Goal: Information Seeking & Learning: Learn about a topic

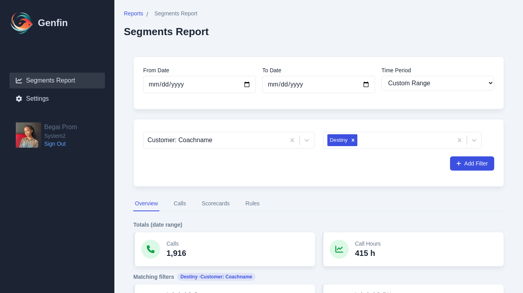
select select "custom"
click at [351, 142] on icon "Remove Destiny" at bounding box center [353, 140] width 6 height 6
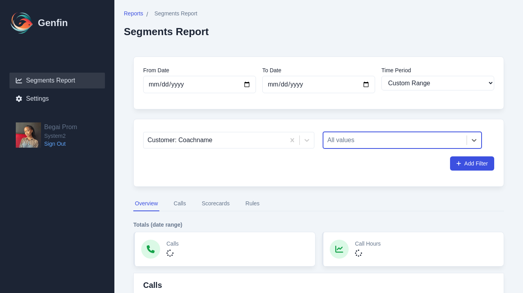
click at [351, 142] on div at bounding box center [394, 139] width 135 height 11
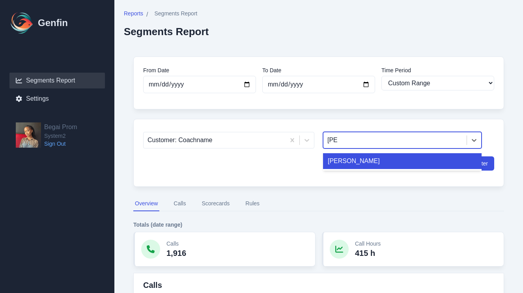
type input "jaym"
click at [350, 156] on div "[PERSON_NAME]" at bounding box center [402, 161] width 158 height 16
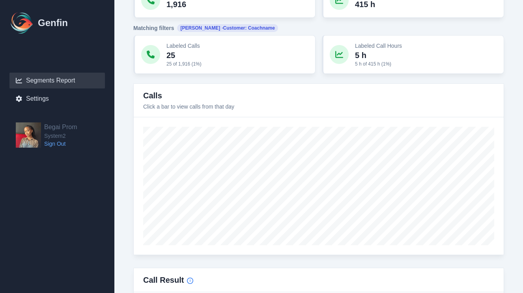
scroll to position [167, 0]
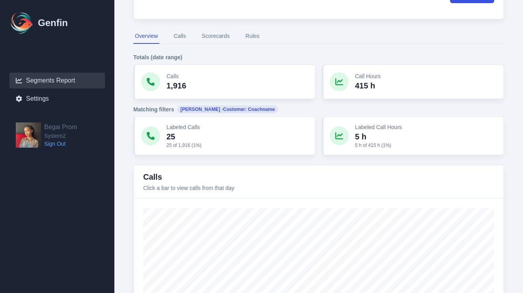
click at [249, 39] on button "Rules" at bounding box center [252, 36] width 17 height 15
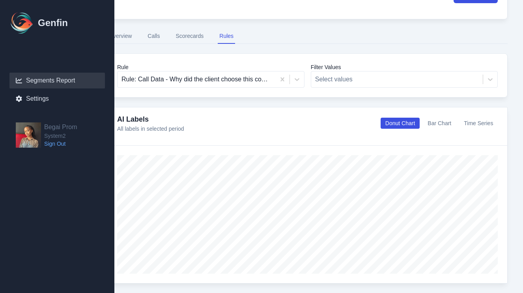
scroll to position [167, 30]
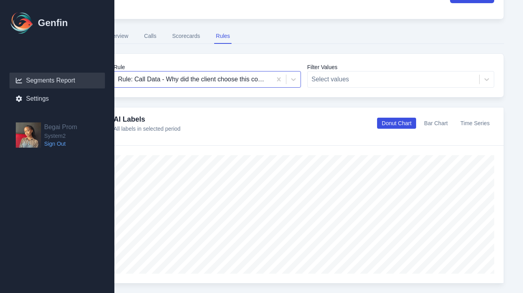
click at [221, 82] on div at bounding box center [193, 79] width 150 height 11
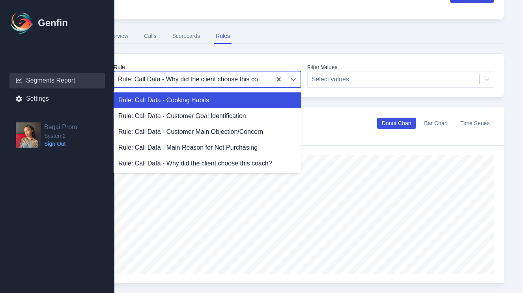
click at [223, 105] on div "Rule: Call Data - Cooking Habits" at bounding box center [207, 100] width 187 height 16
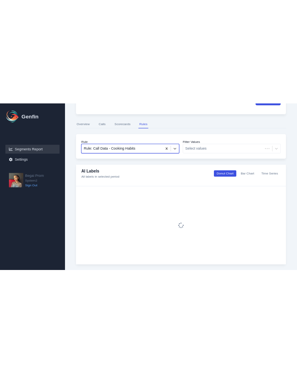
scroll to position [167, 0]
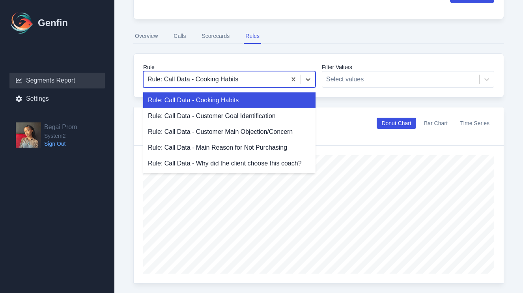
click at [231, 83] on div at bounding box center [214, 79] width 135 height 11
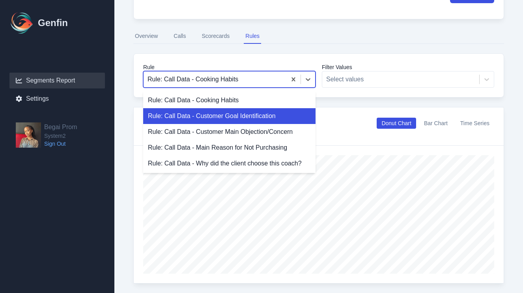
click at [230, 114] on div "Rule: Call Data - Customer Goal Identification" at bounding box center [229, 116] width 172 height 16
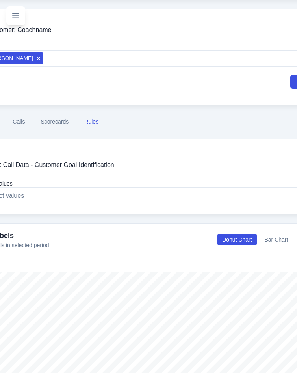
scroll to position [167, 80]
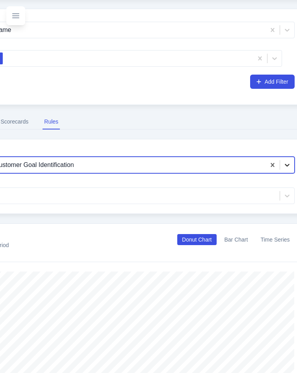
type input "a"
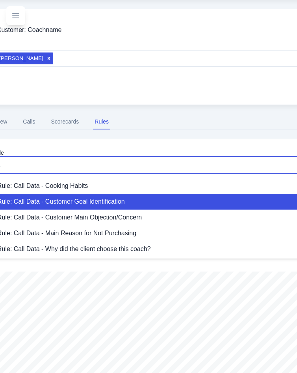
click at [179, 201] on div "Rule: Call Data - Customer Goal Identification" at bounding box center [169, 202] width 353 height 16
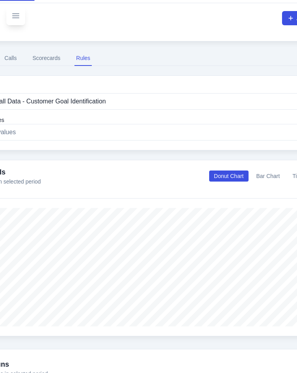
scroll to position [231, 46]
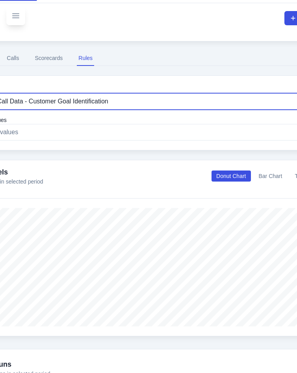
click at [132, 104] on div at bounding box center [138, 101] width 315 height 11
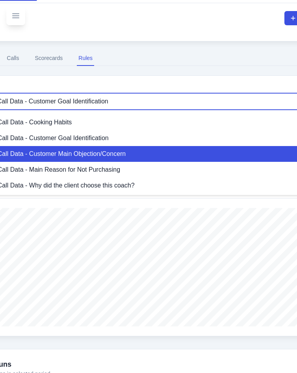
click at [117, 152] on div "Rule: Call Data - Customer Main Objection/Concern" at bounding box center [152, 154] width 353 height 16
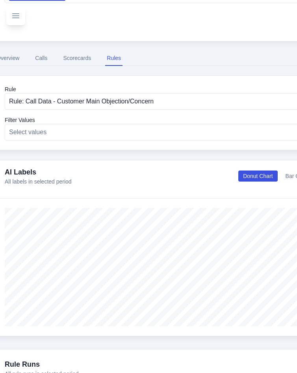
scroll to position [231, 0]
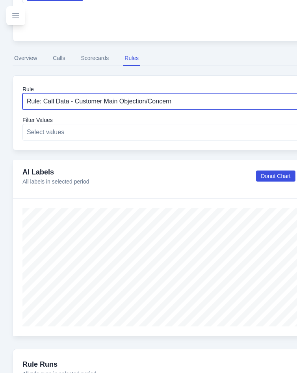
click at [165, 96] on div at bounding box center [184, 101] width 314 height 11
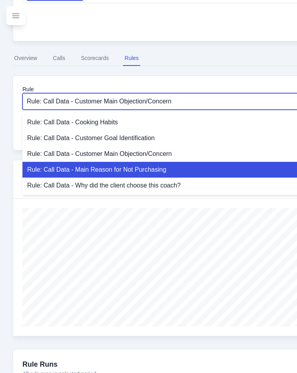
click at [156, 163] on div "Rule: Call Data - Main Reason for Not Purchasing" at bounding box center [197, 170] width 351 height 16
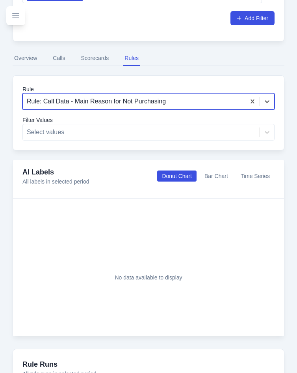
type input "M"
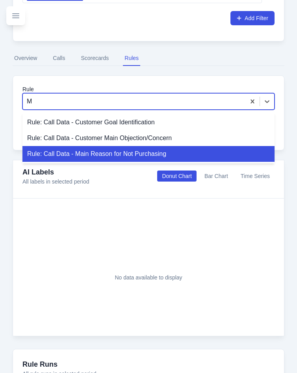
click at [142, 153] on div "Rule: Call Data - Main Reason for Not Purchasing" at bounding box center [148, 154] width 252 height 16
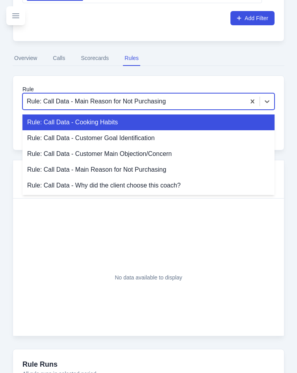
click at [169, 99] on div at bounding box center [134, 101] width 215 height 11
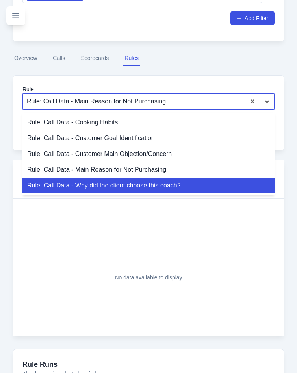
click at [145, 186] on div "Rule: Call Data - Why did the client choose this coach?" at bounding box center [148, 185] width 252 height 16
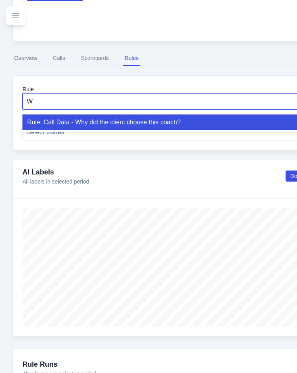
type input "Wh"
click at [207, 123] on div "Rule: Call Data - Why did the client choose this coach?" at bounding box center [212, 122] width 380 height 16
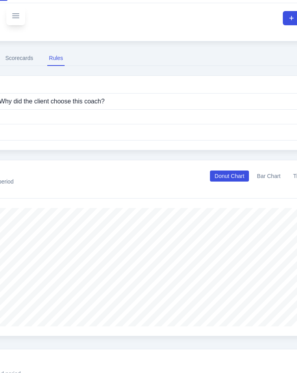
scroll to position [231, 48]
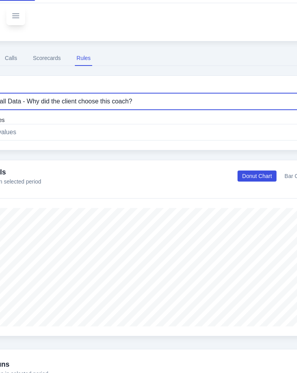
click at [132, 108] on div "Rule: Call Data - Why did the client choose this coach?" at bounding box center [150, 101] width 351 height 14
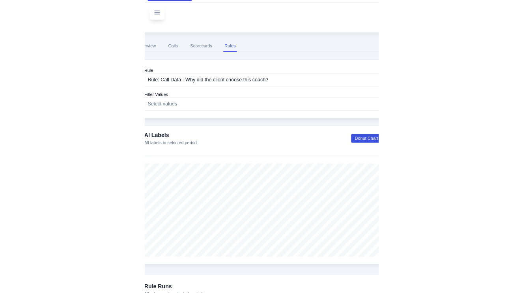
scroll to position [231, 0]
